Goal: Complete application form: Complete application form

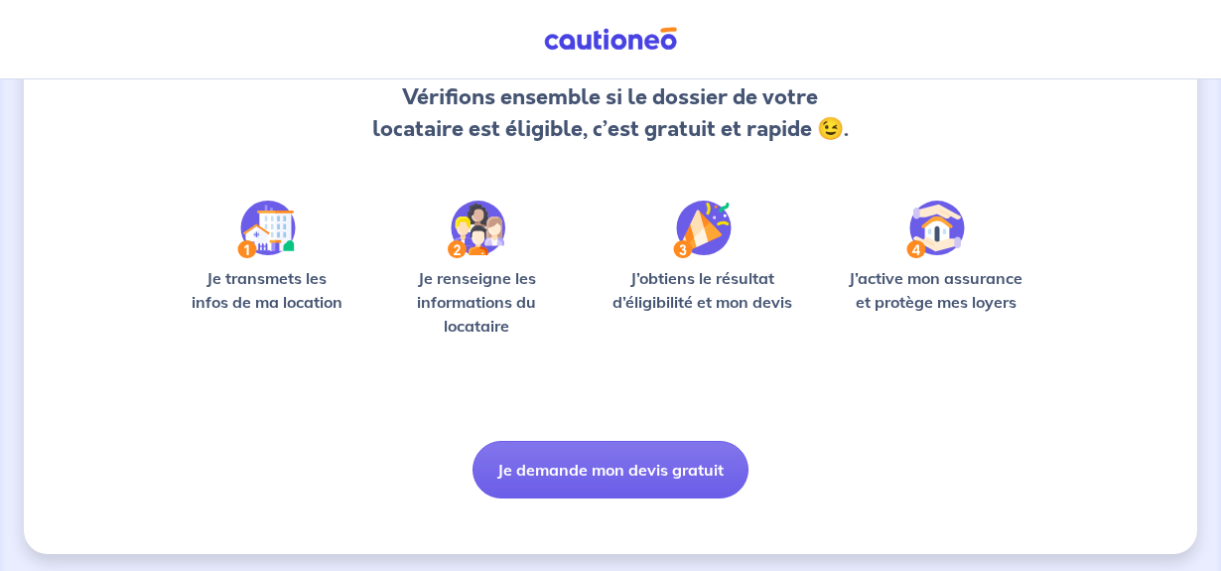
scroll to position [226, 0]
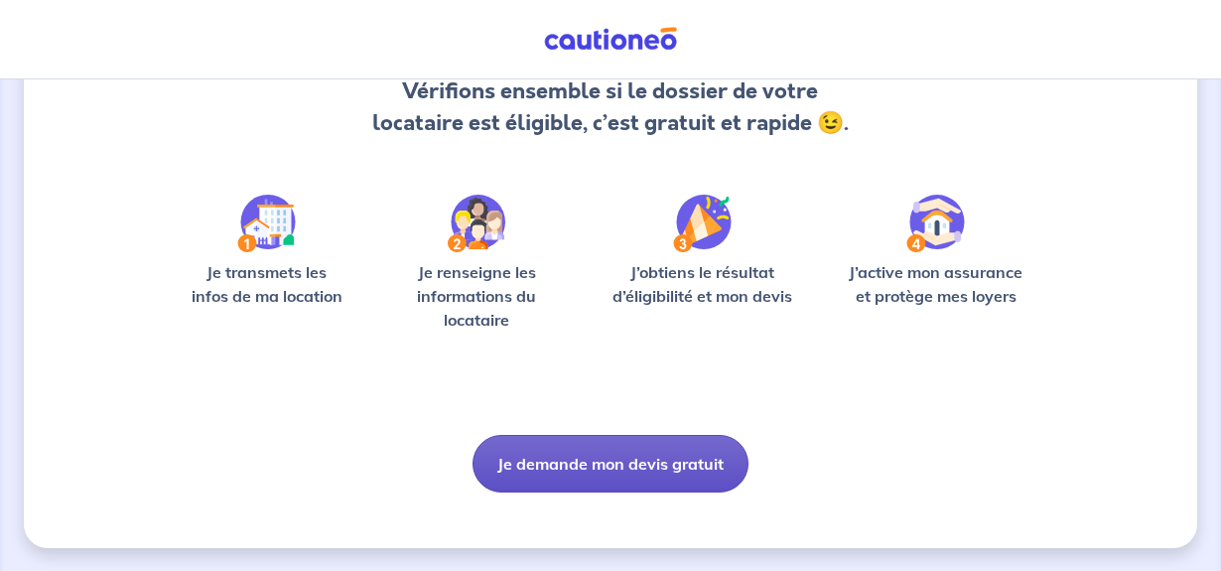
click at [591, 462] on button "Je demande mon devis gratuit" at bounding box center [611, 464] width 276 height 58
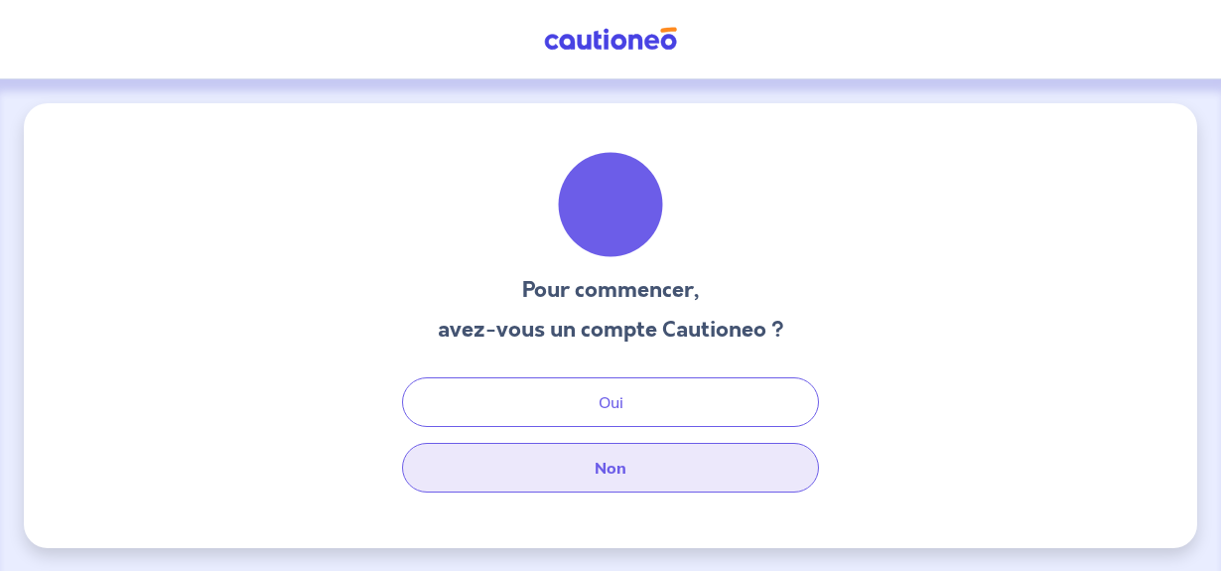
click at [612, 472] on button "Non" at bounding box center [610, 468] width 417 height 50
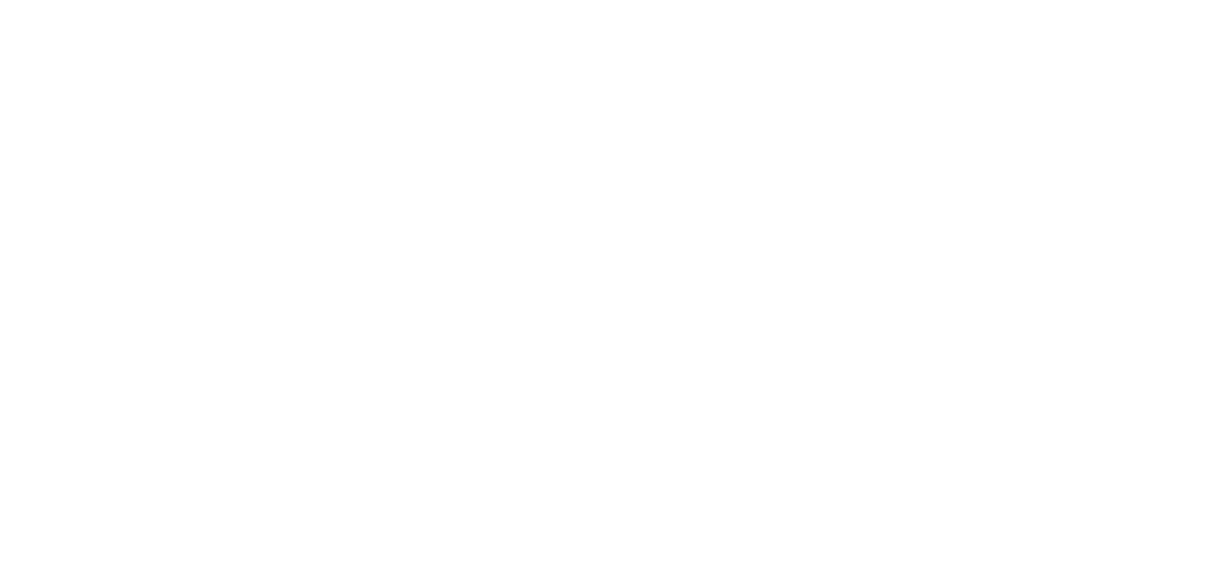
select select "FR"
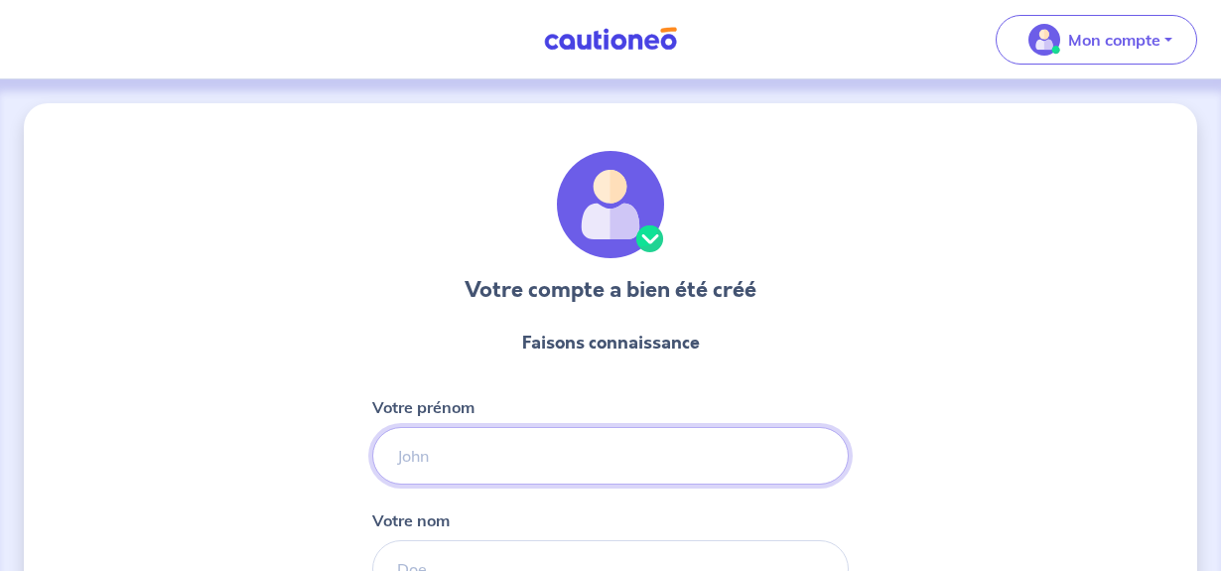
click at [620, 461] on input "Votre prénom" at bounding box center [610, 456] width 476 height 58
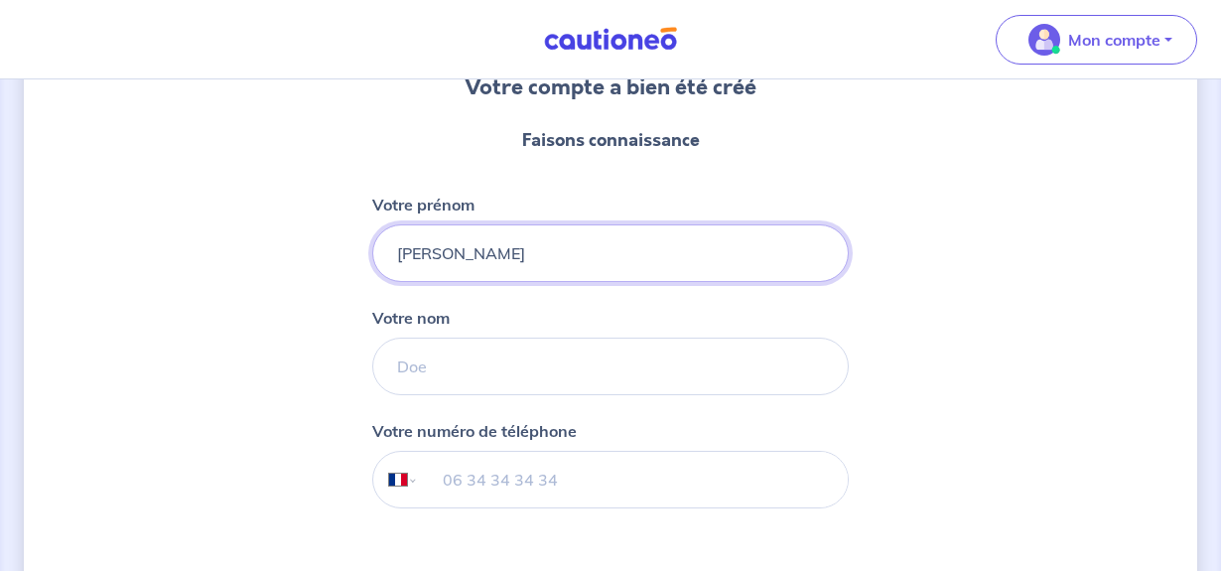
scroll to position [206, 0]
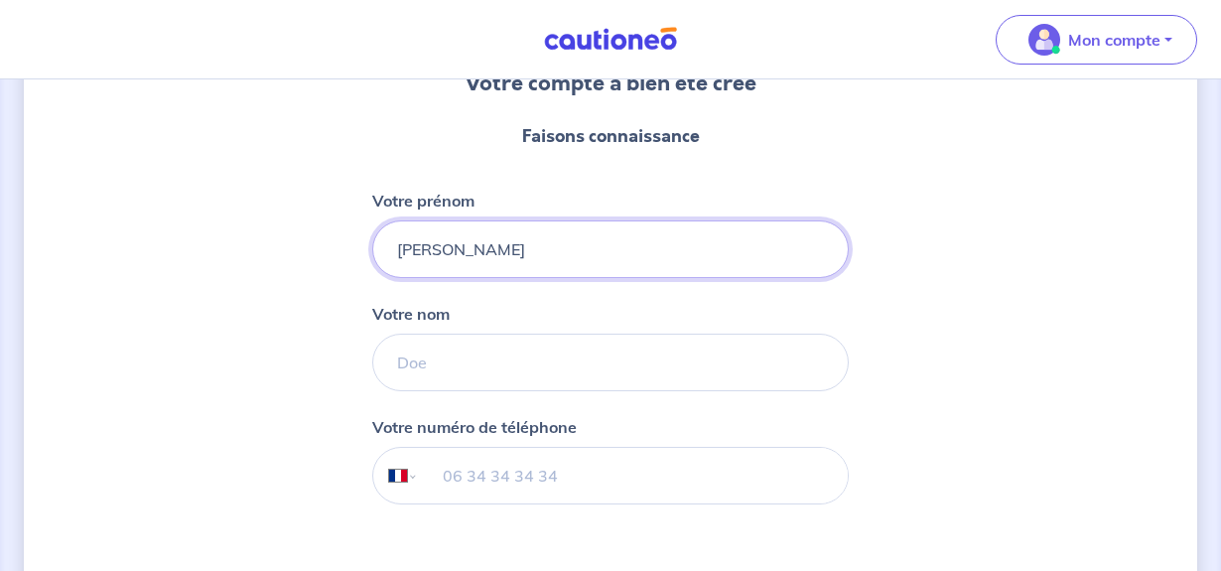
type input "[PERSON_NAME]"
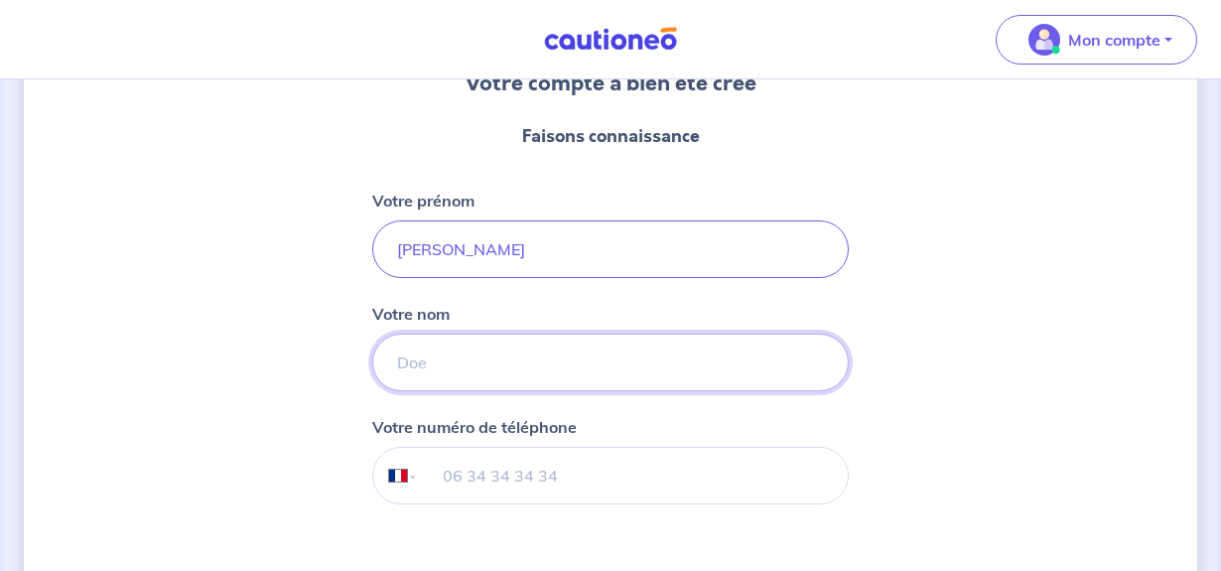
click at [603, 360] on input "Votre nom" at bounding box center [610, 363] width 476 height 58
type input "Gargaros"
click at [607, 479] on input "tel" at bounding box center [633, 476] width 429 height 56
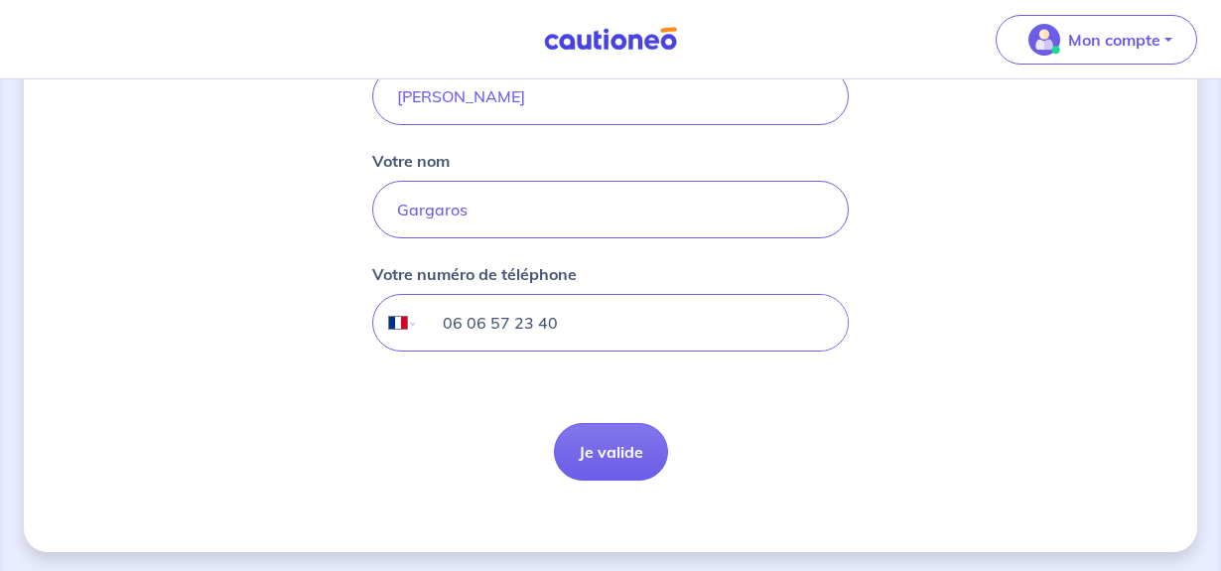
scroll to position [361, 0]
type input "06 06 57 23 40"
click at [603, 458] on button "Je valide" at bounding box center [611, 450] width 114 height 58
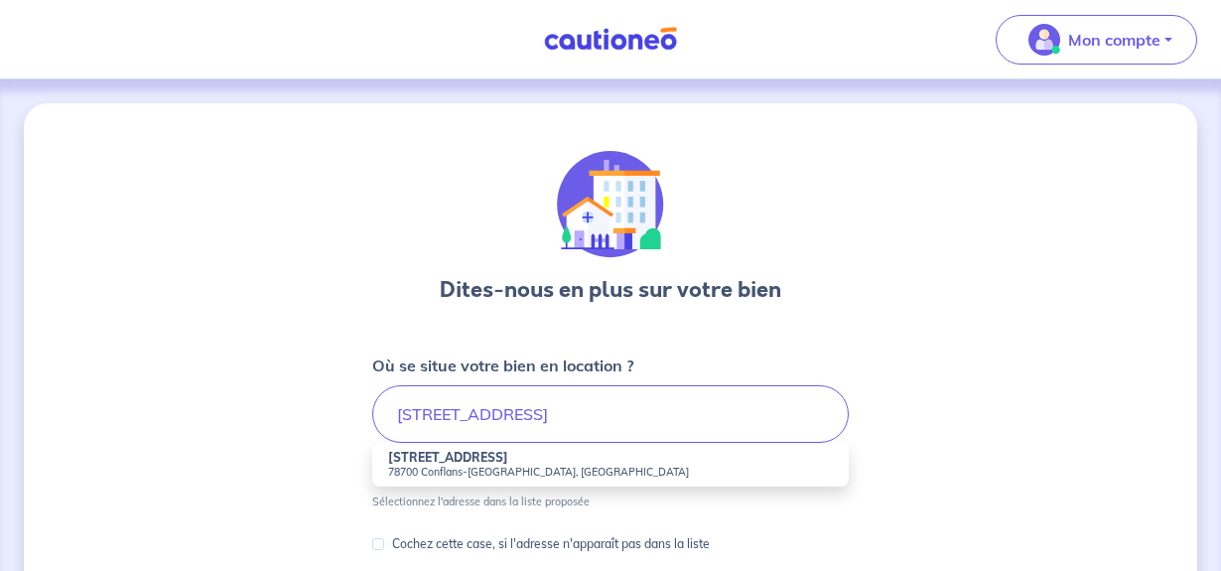
click at [438, 466] on small "78700 Conflans-[GEOGRAPHIC_DATA], [GEOGRAPHIC_DATA]" at bounding box center [610, 472] width 445 height 14
type input "[STREET_ADDRESS]"
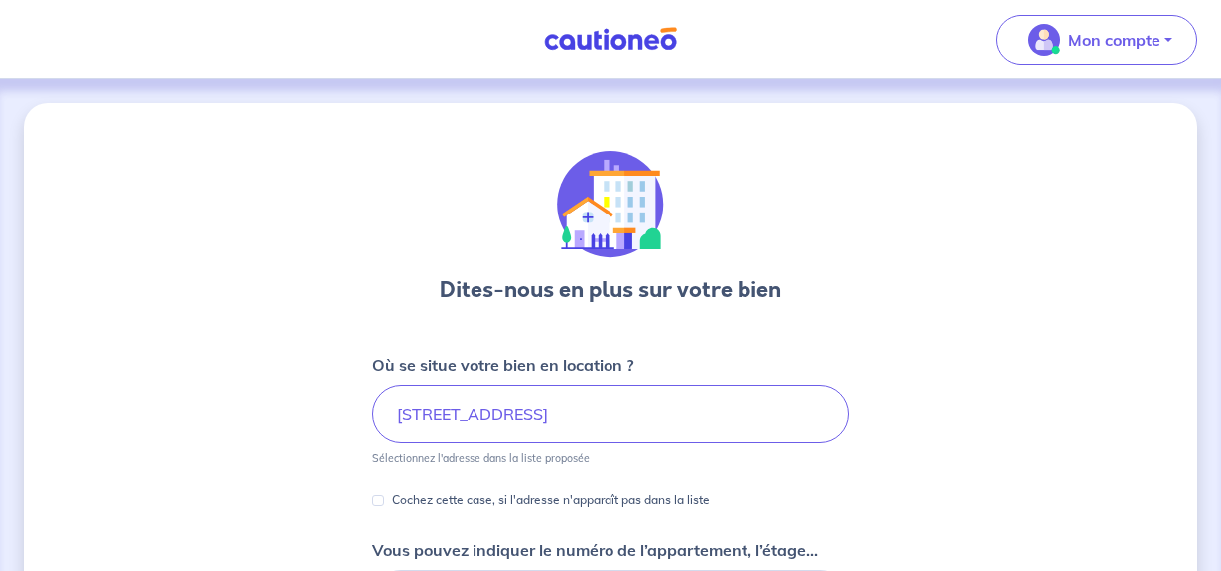
click at [480, 498] on p "Cochez cette case, si l'adresse n'apparaît pas dans la liste" at bounding box center [551, 500] width 318 height 24
click at [384, 498] on input "Cochez cette case, si l'adresse n'apparaît pas dans la liste" at bounding box center [378, 500] width 12 height 12
checkbox input "true"
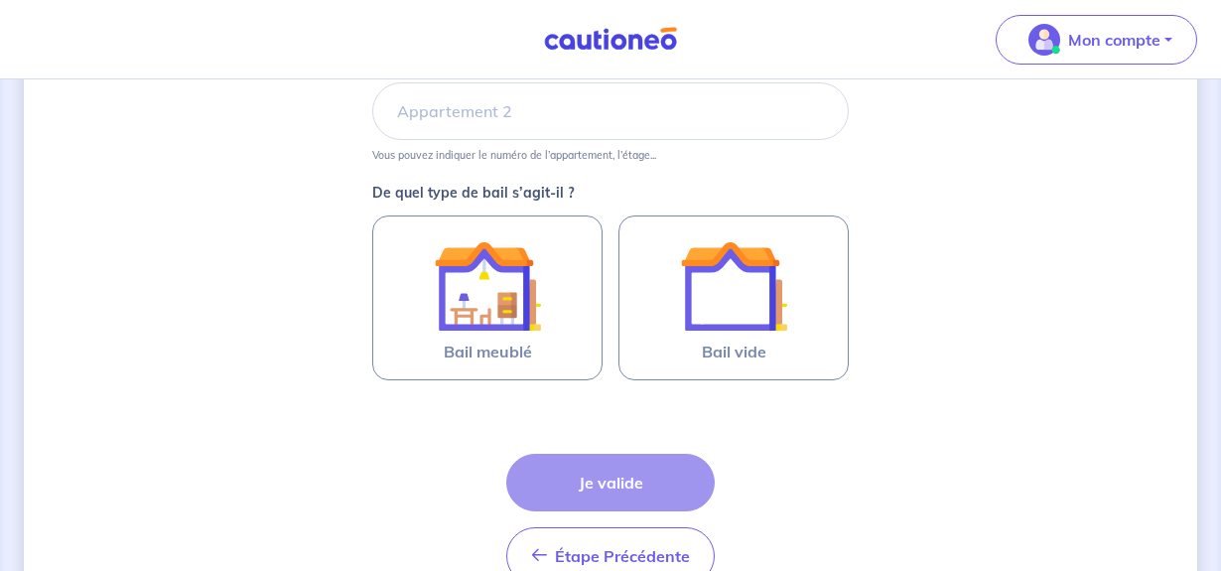
scroll to position [826, 0]
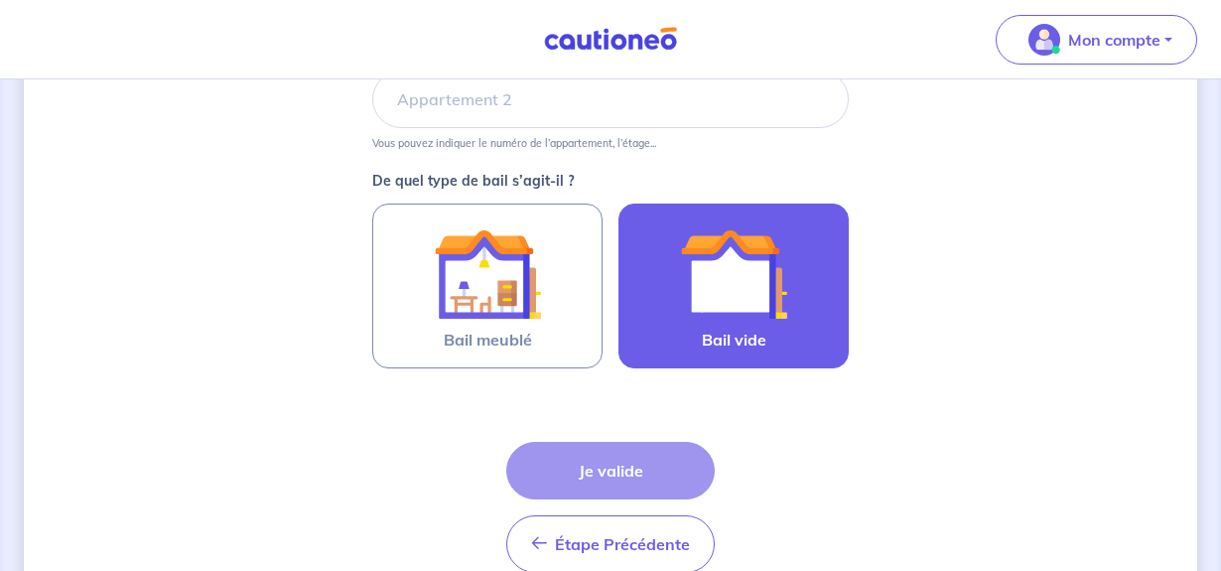
click at [702, 309] on img at bounding box center [733, 273] width 107 height 107
click at [0, 0] on input "Bail vide" at bounding box center [0, 0] width 0 height 0
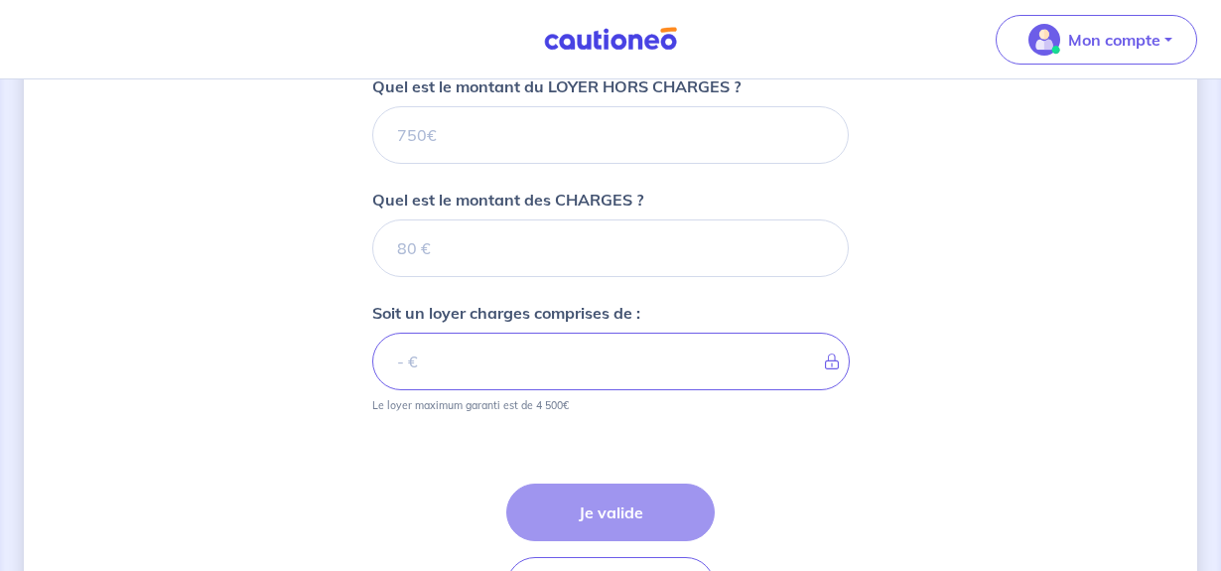
scroll to position [1044, 0]
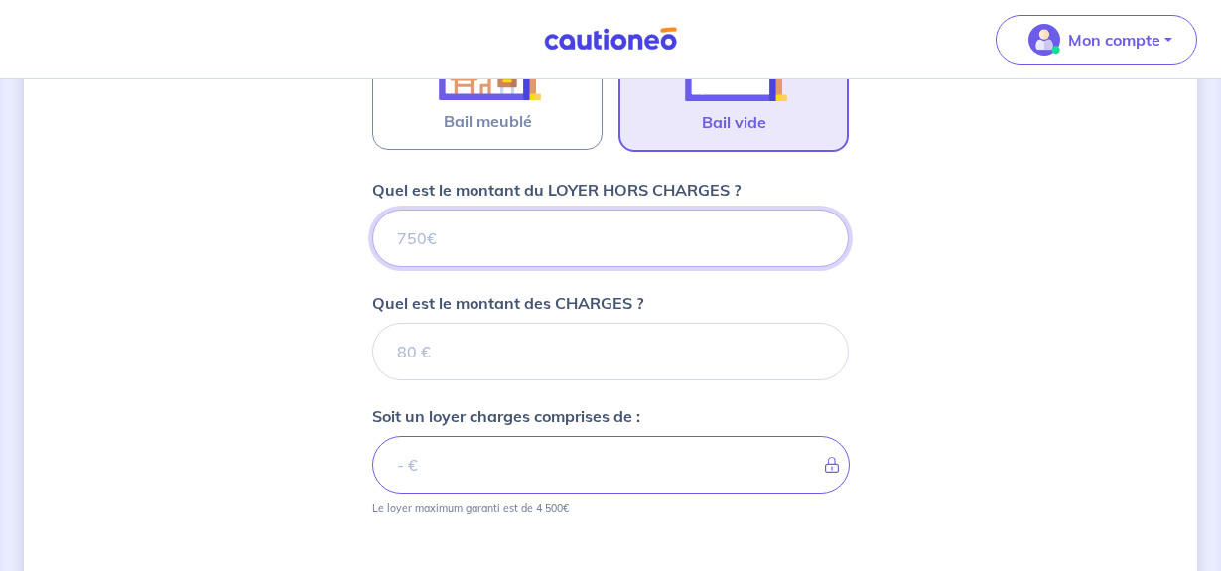
click at [493, 239] on input "Quel est le montant du LOYER HORS CHARGES ?" at bounding box center [610, 238] width 476 height 58
type input "1"
type input "16"
type input "1600"
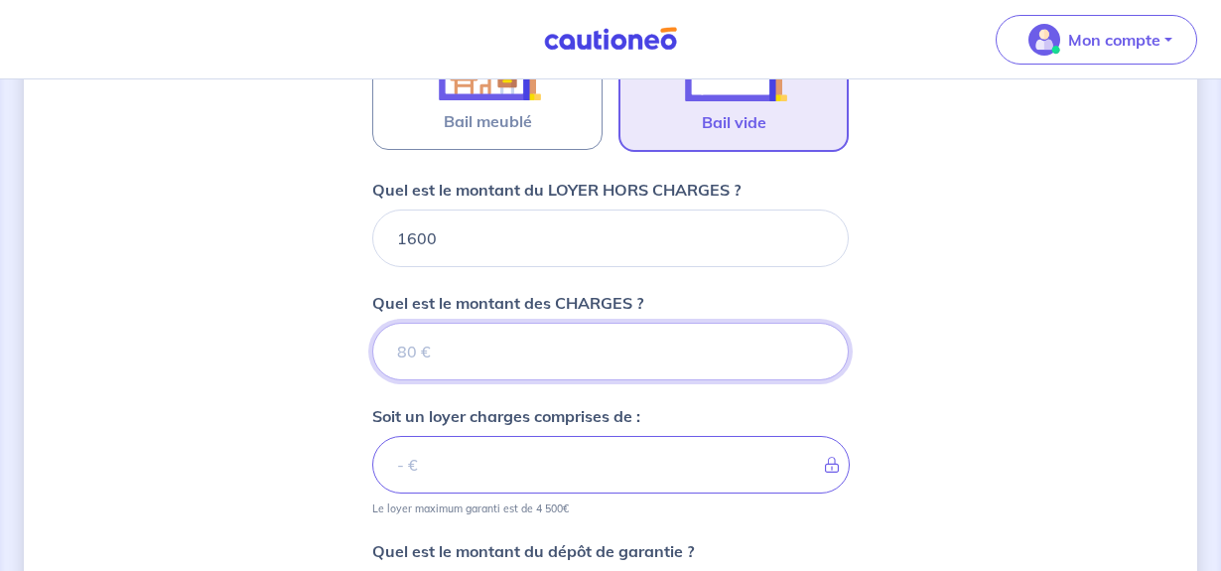
click at [491, 345] on input "Quel est le montant des CHARGES ?" at bounding box center [610, 352] width 476 height 58
type input "0"
type input "1600"
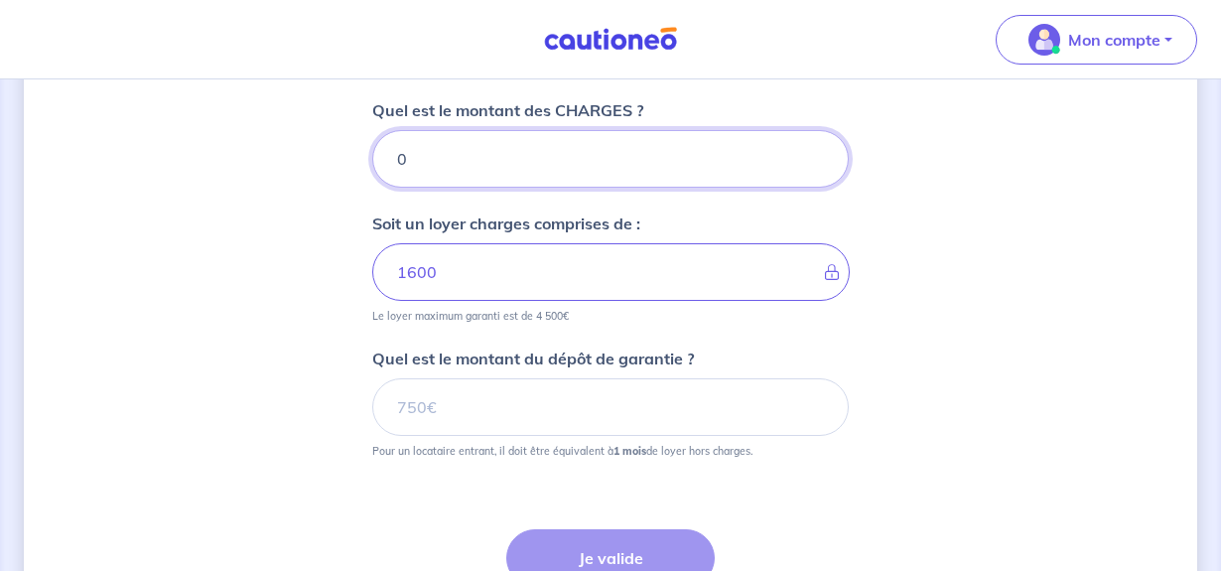
scroll to position [1251, 0]
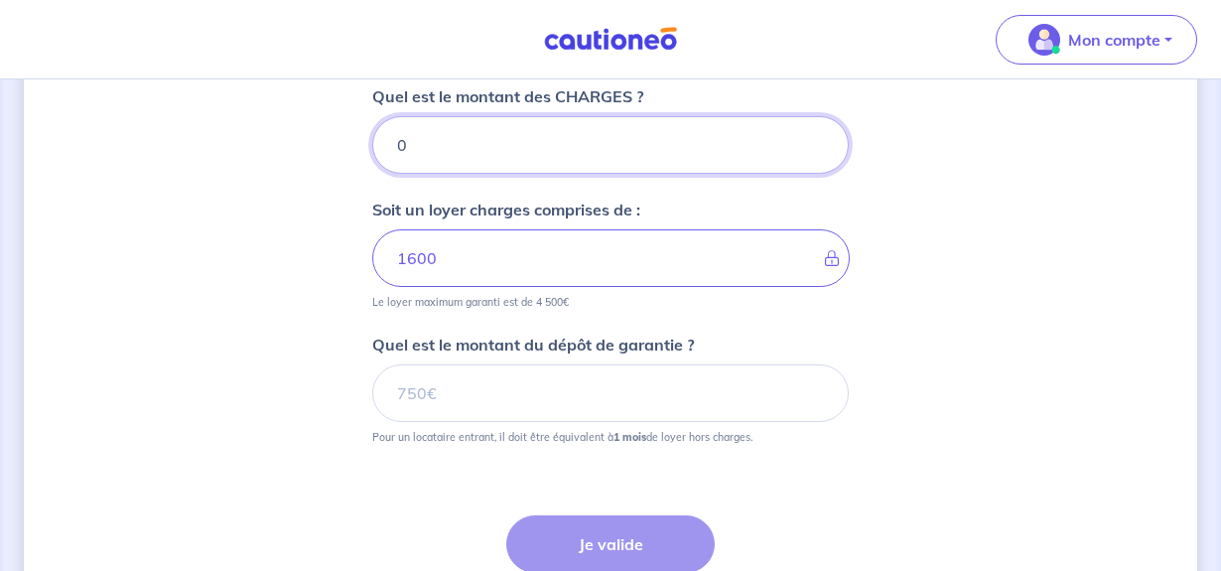
type input "0"
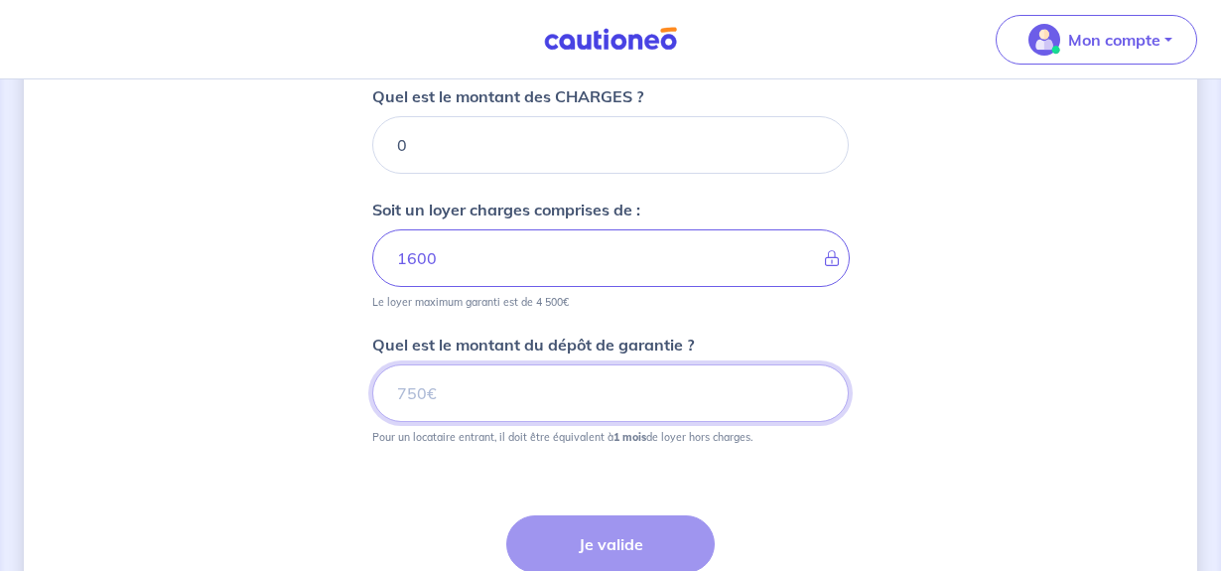
click at [620, 392] on input "Quel est le montant du dépôt de garantie ?" at bounding box center [610, 393] width 476 height 58
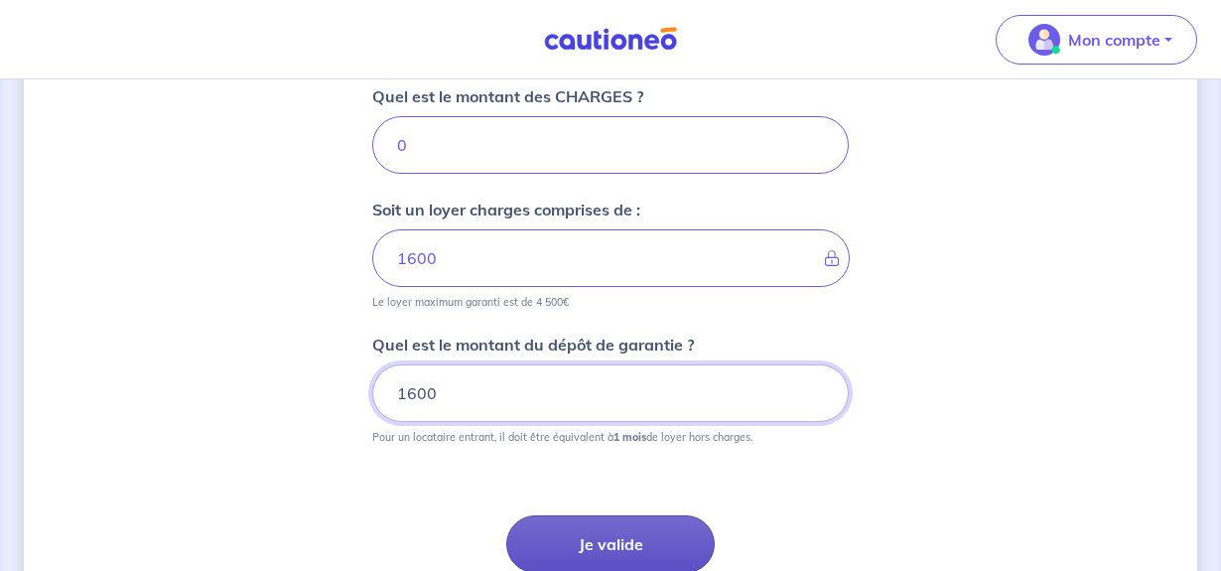
type input "1600"
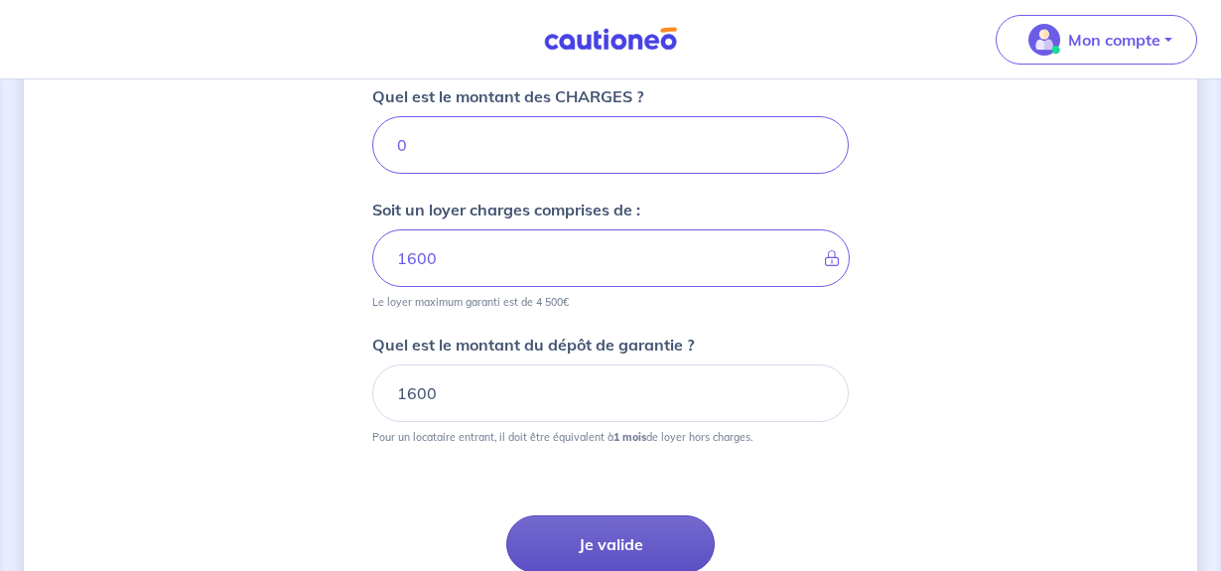
click at [622, 545] on button "Je valide" at bounding box center [610, 544] width 208 height 58
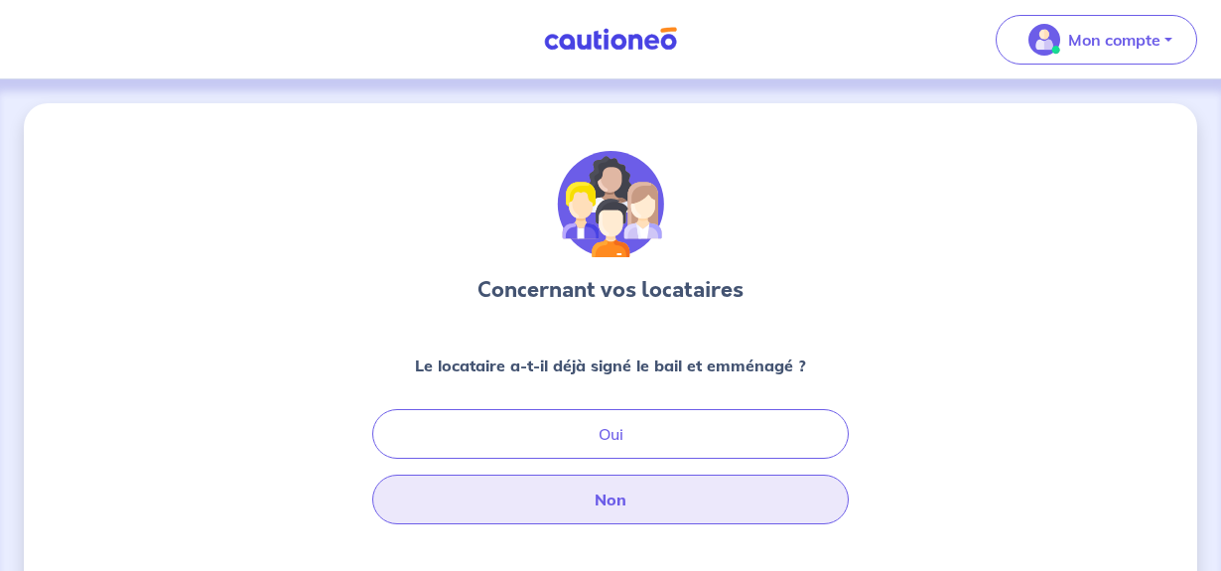
click at [644, 503] on button "Non" at bounding box center [610, 499] width 476 height 50
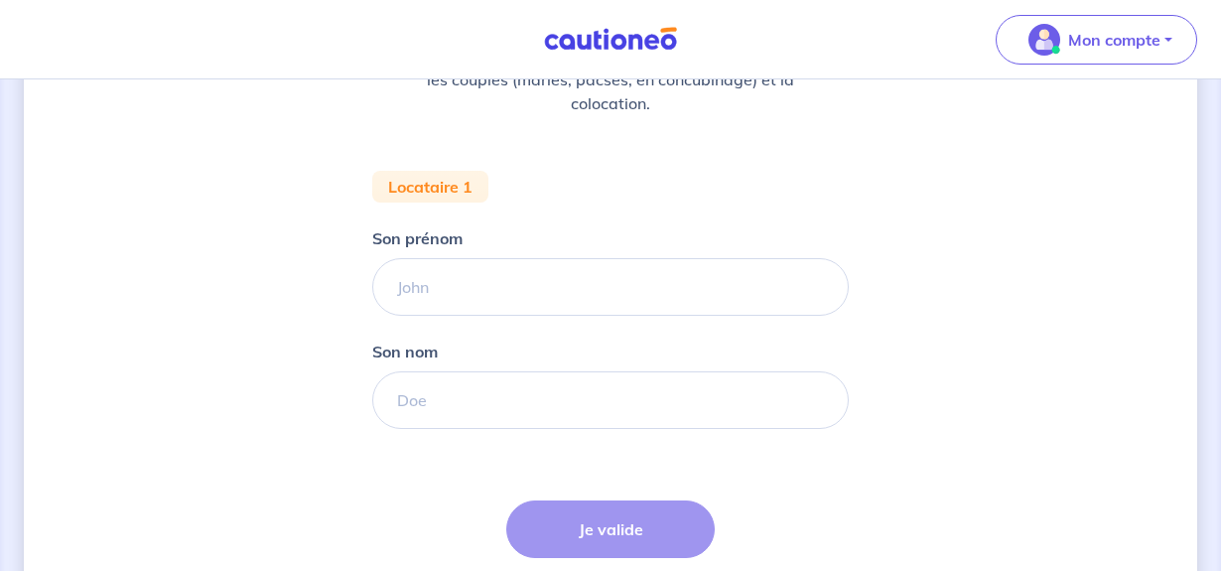
scroll to position [413, 0]
